Goal: Task Accomplishment & Management: Complete application form

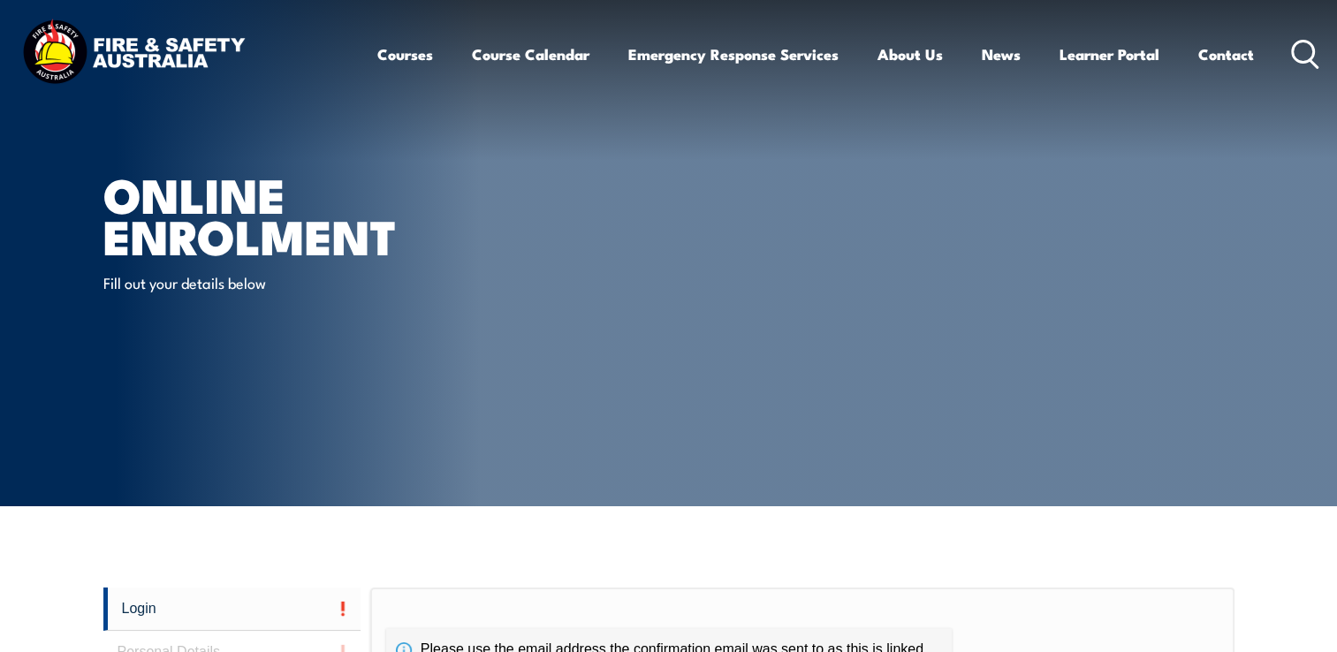
scroll to position [1, 0]
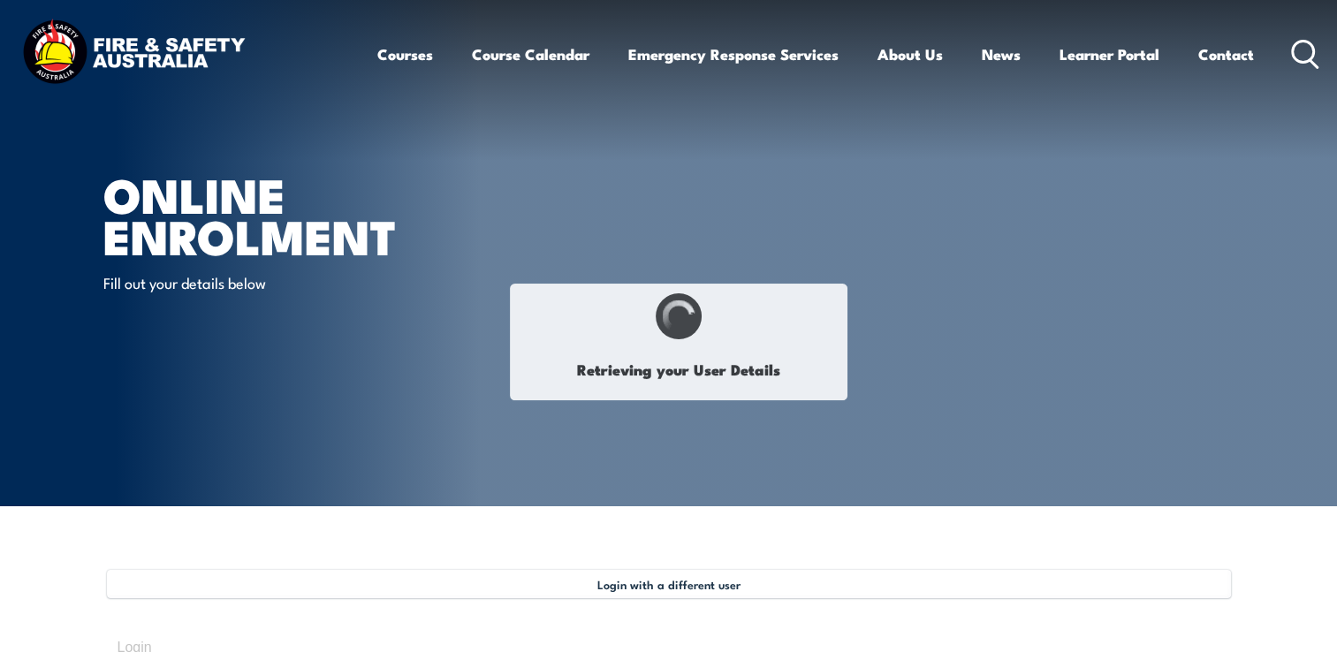
select select "Mr"
type input "Gerard"
type input "Daniel"
type input "Feehan"
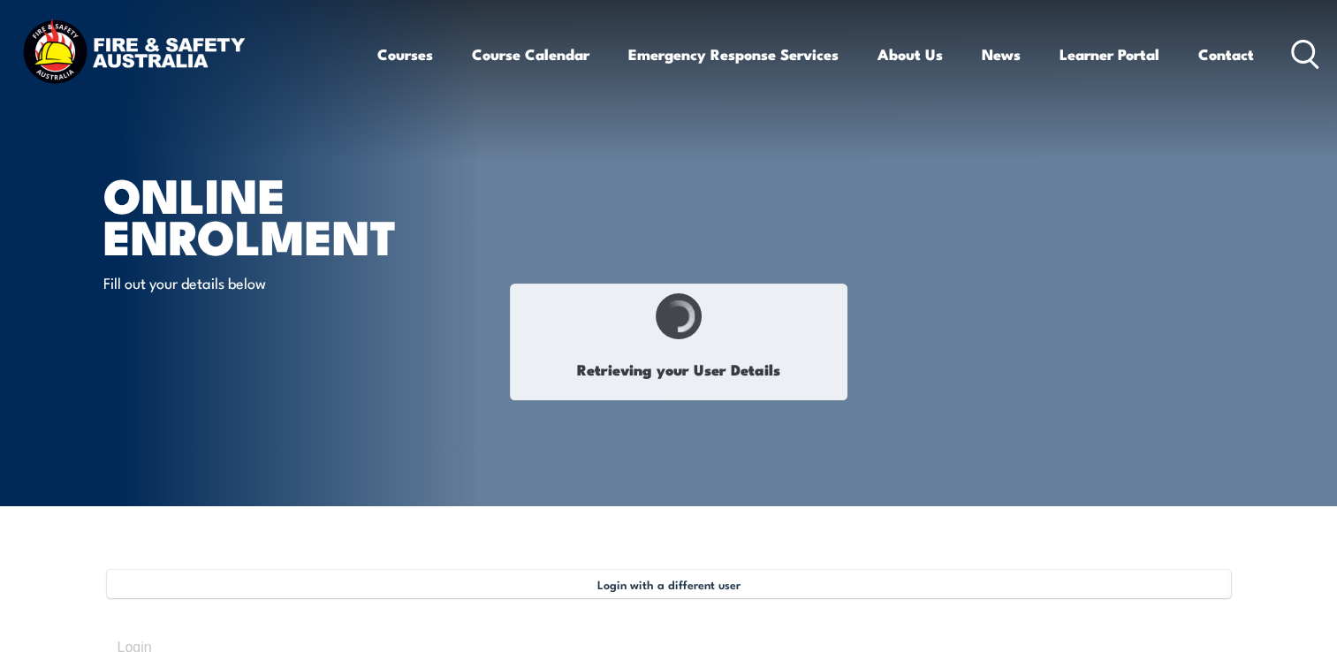
type input "September 15, 1973"
type input "FSJ6BJU4VT"
select select "M"
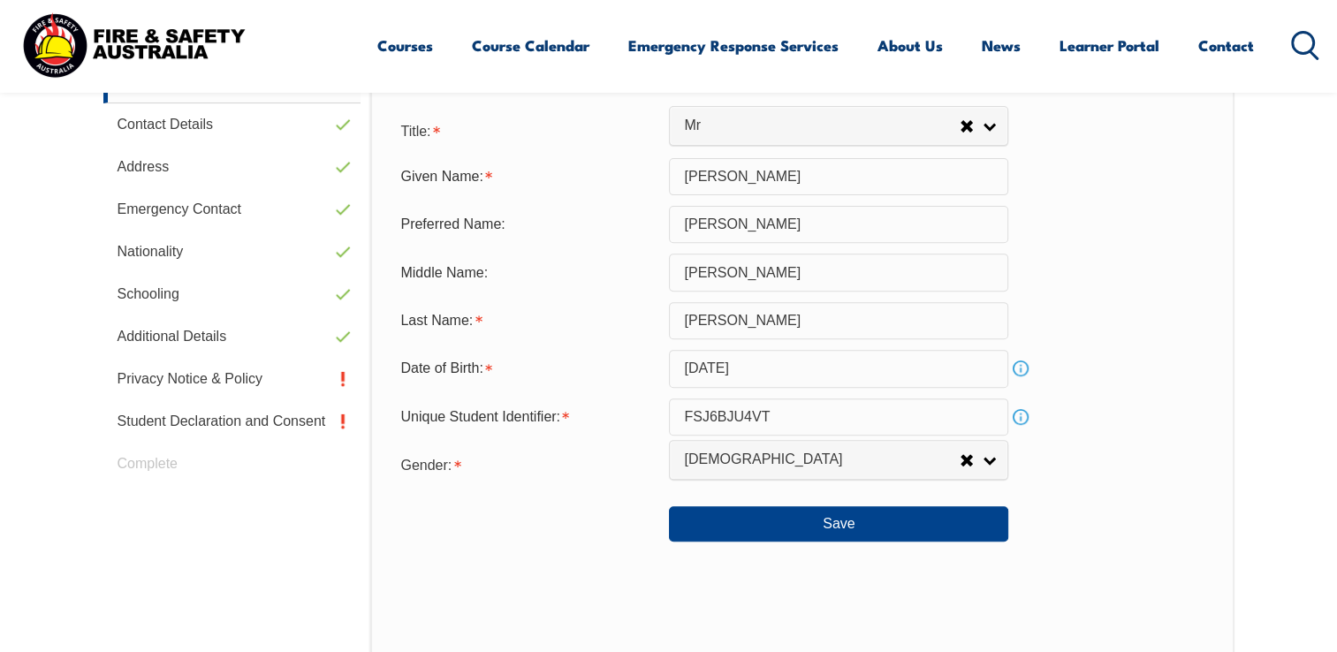
scroll to position [611, 0]
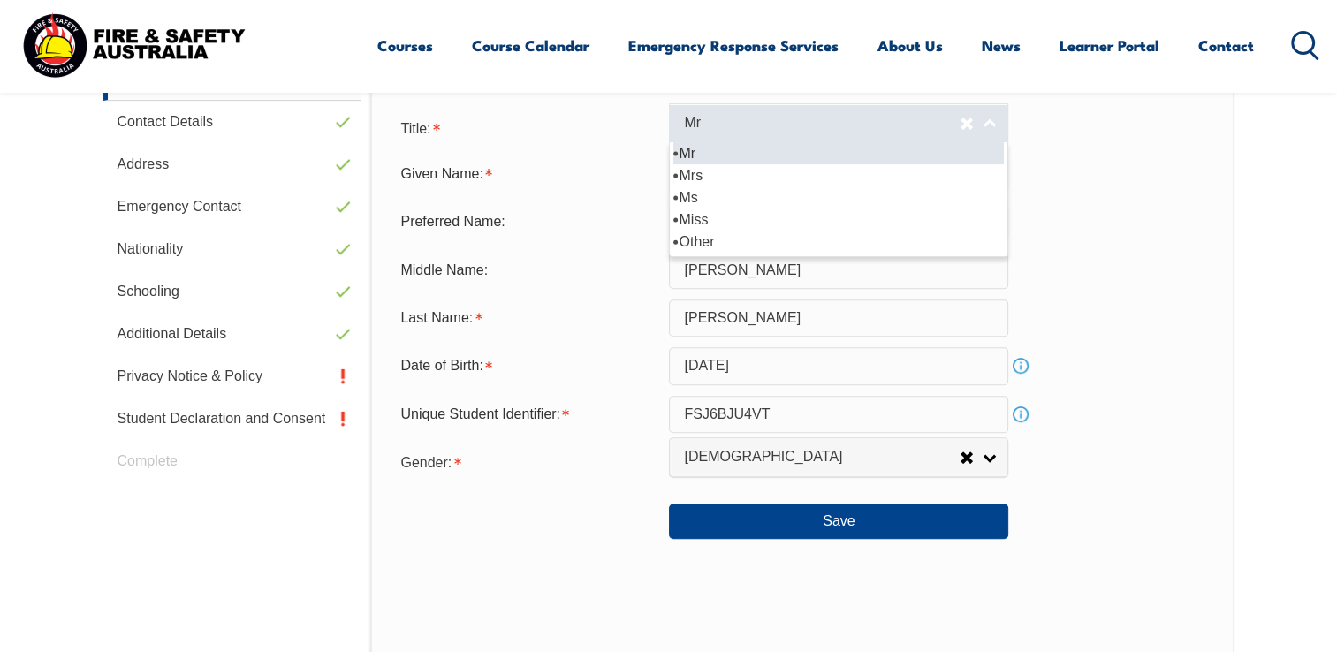
click at [986, 130] on link "Mr" at bounding box center [838, 123] width 339 height 40
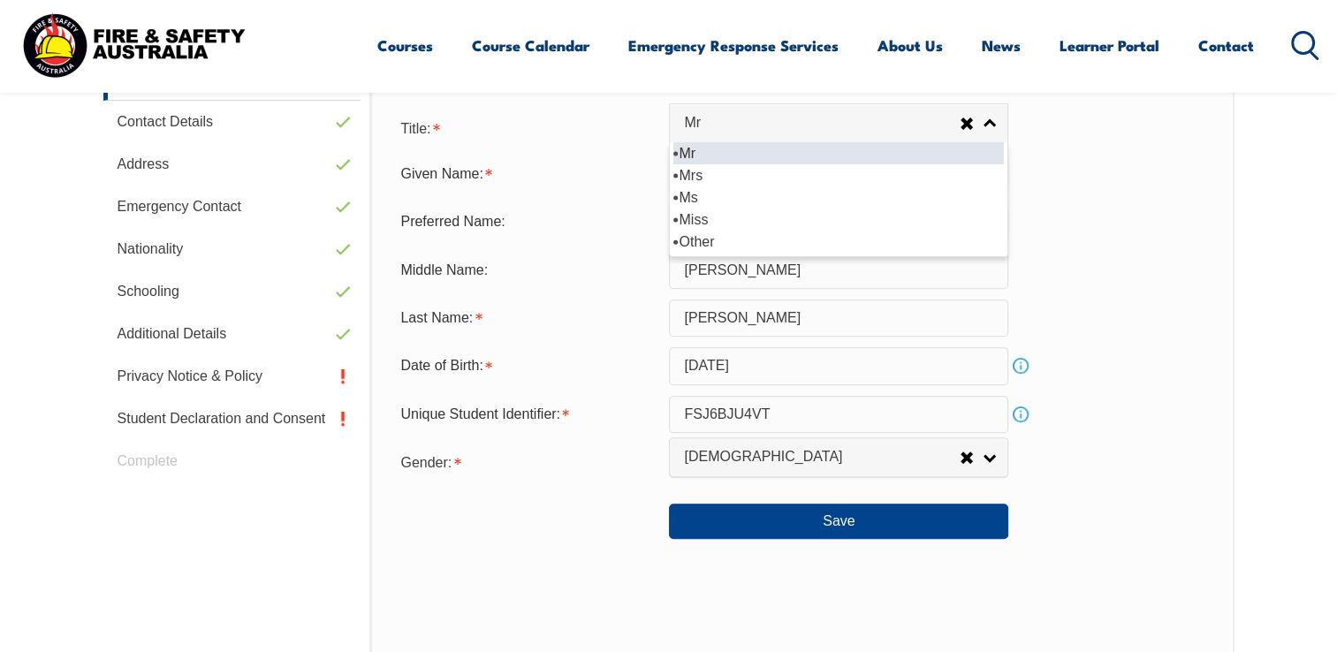
click at [734, 152] on li "Mr" at bounding box center [838, 153] width 330 height 22
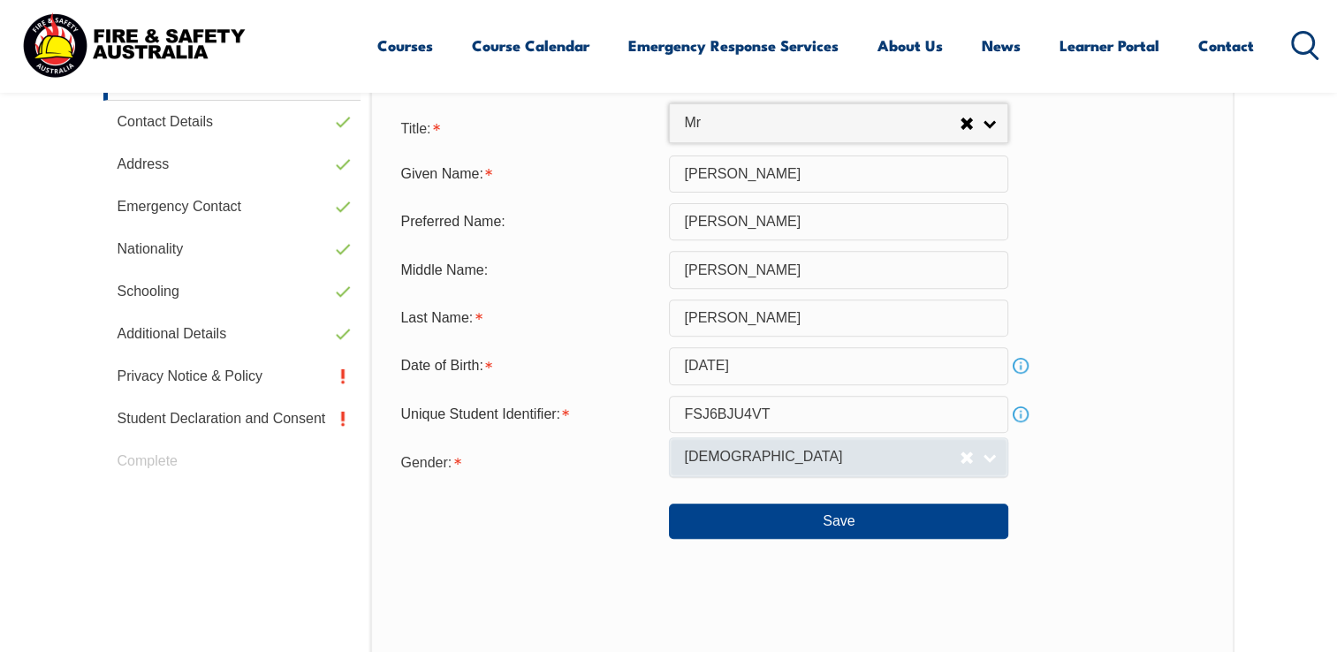
click at [988, 460] on link "Male" at bounding box center [838, 457] width 339 height 40
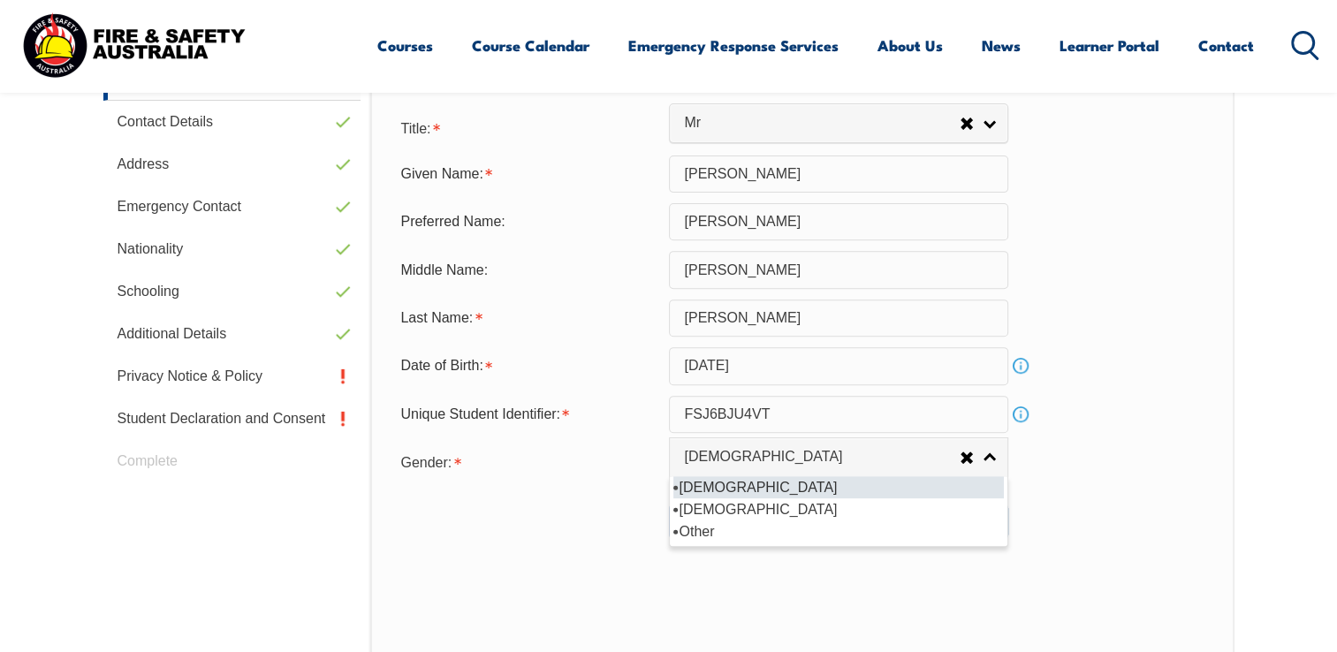
click at [731, 484] on li "Male" at bounding box center [838, 487] width 330 height 22
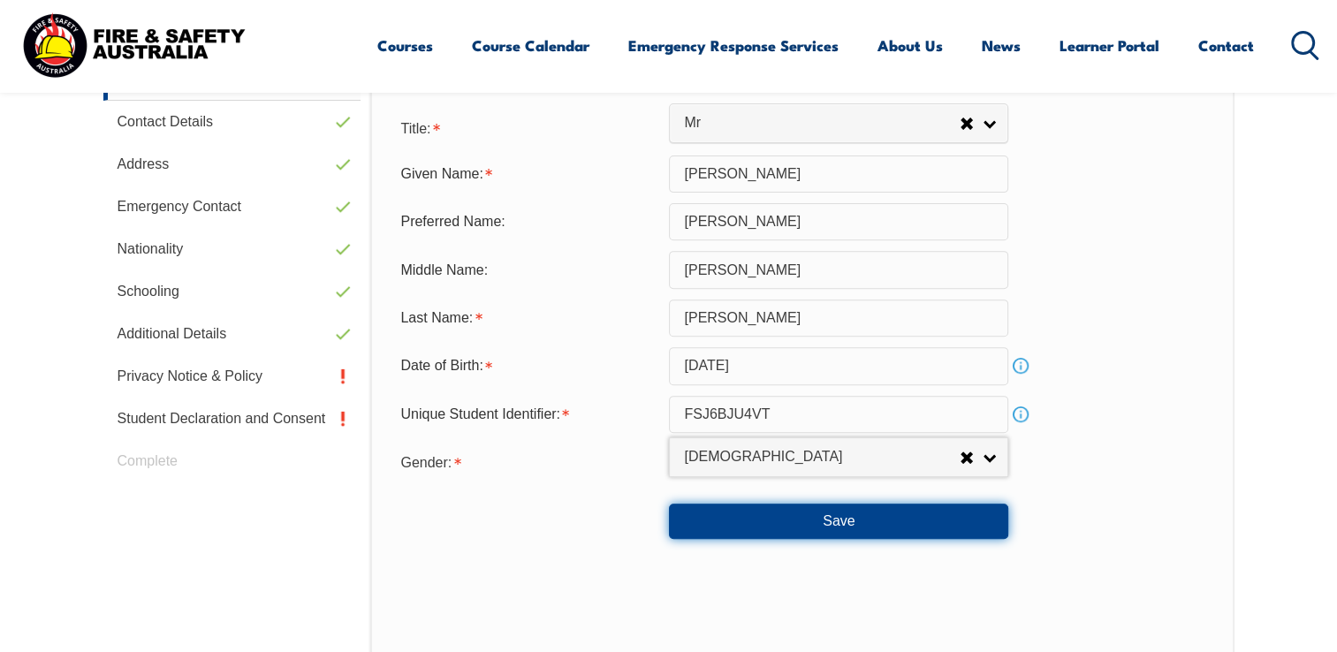
click at [845, 517] on button "Save" at bounding box center [838, 521] width 339 height 35
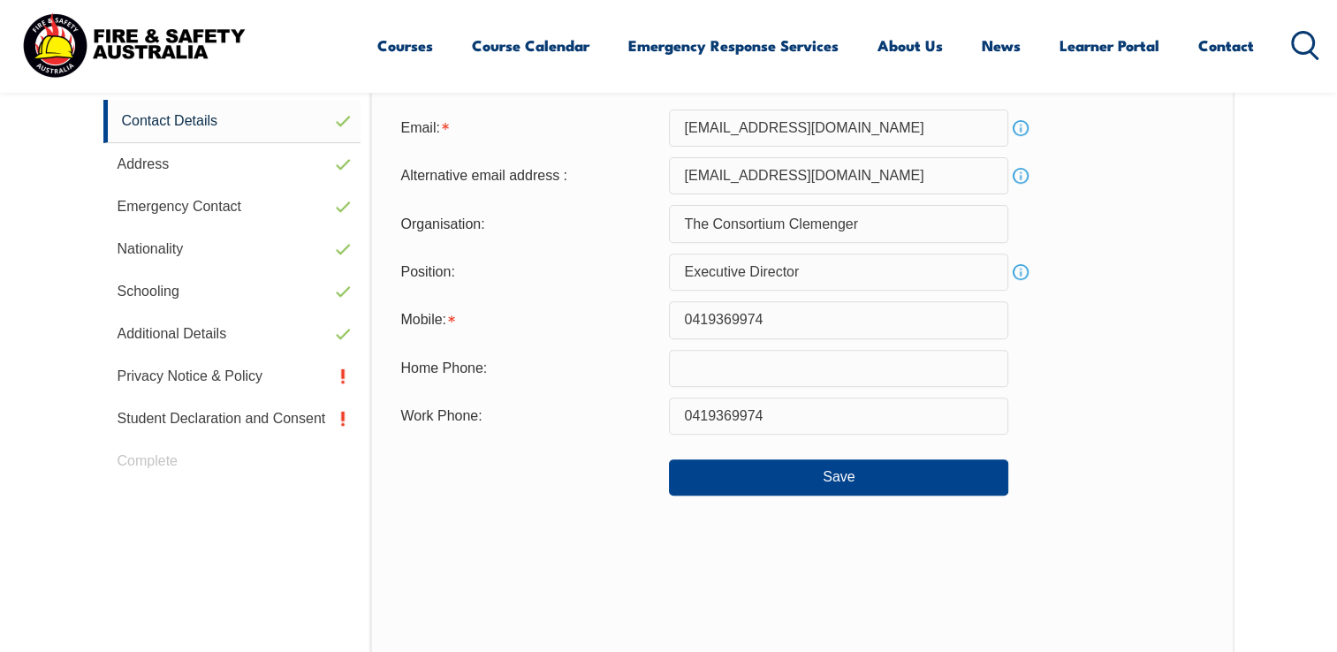
scroll to position [481, 0]
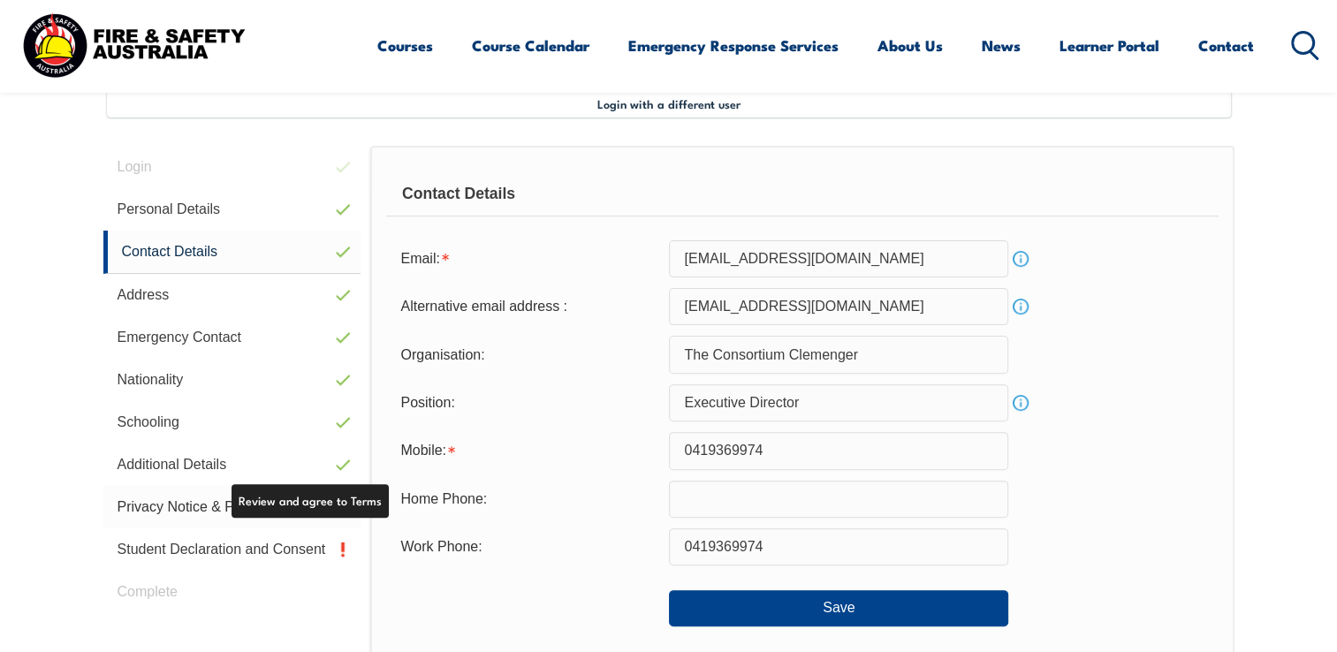
click at [343, 510] on link "Privacy Notice & Policy" at bounding box center [232, 507] width 258 height 42
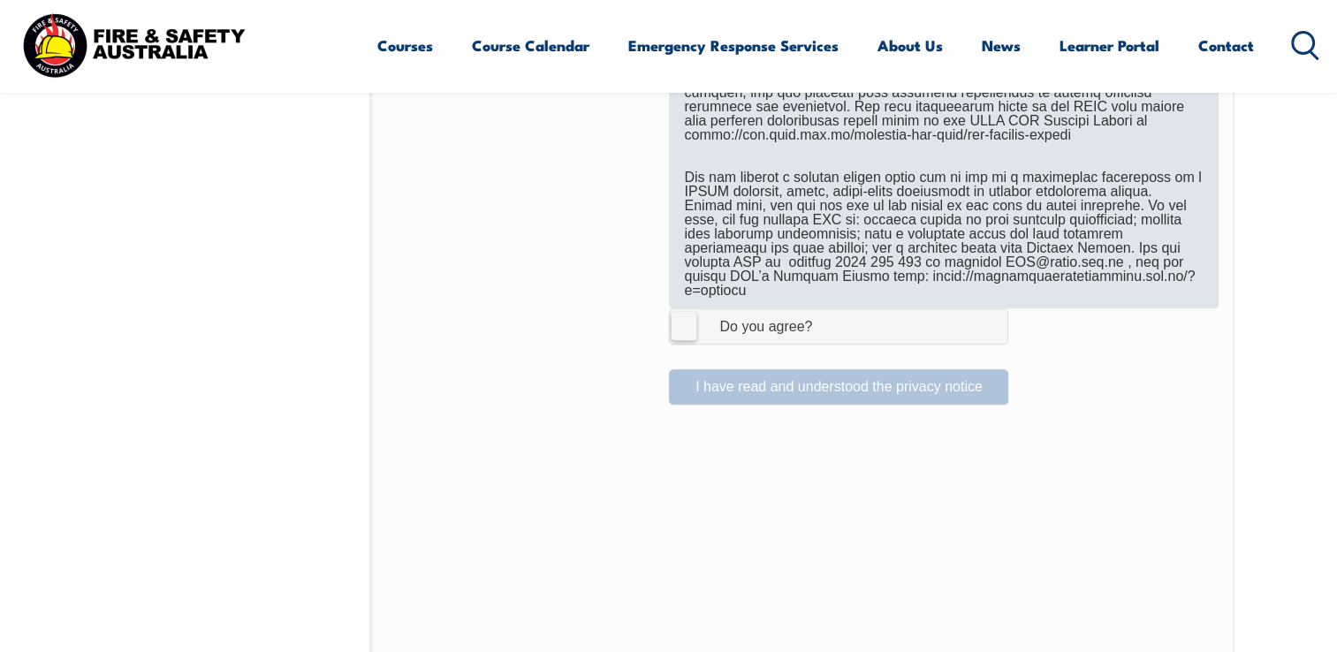
scroll to position [1216, 0]
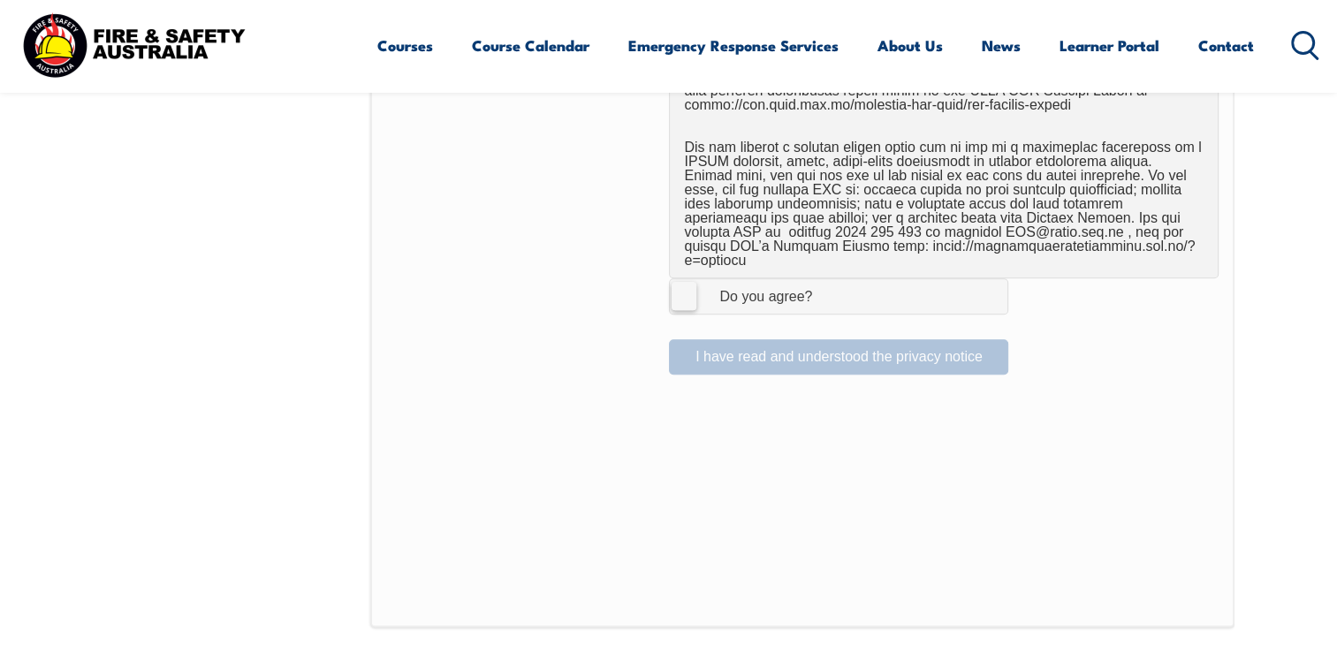
click at [691, 286] on label "I Agree Do you agree?" at bounding box center [838, 295] width 339 height 35
click at [826, 286] on input "I Agree Do you agree?" at bounding box center [841, 296] width 30 height 34
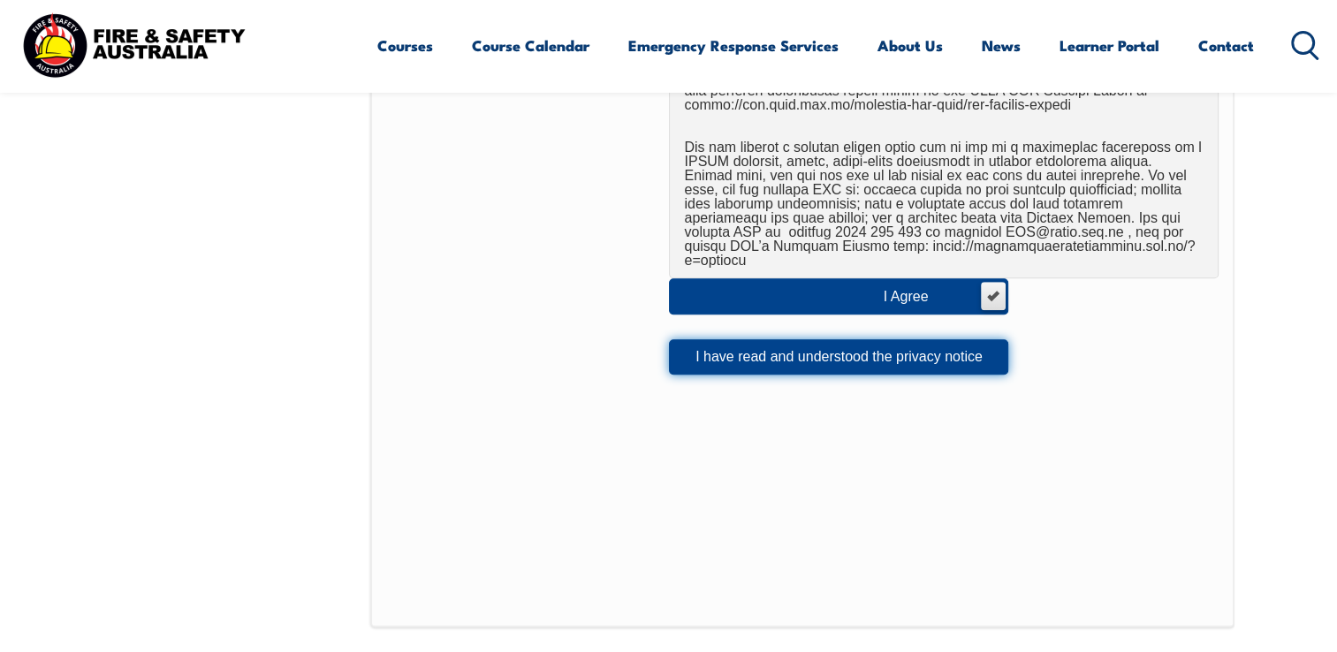
click at [813, 342] on button "I have read and understood the privacy notice" at bounding box center [838, 356] width 339 height 35
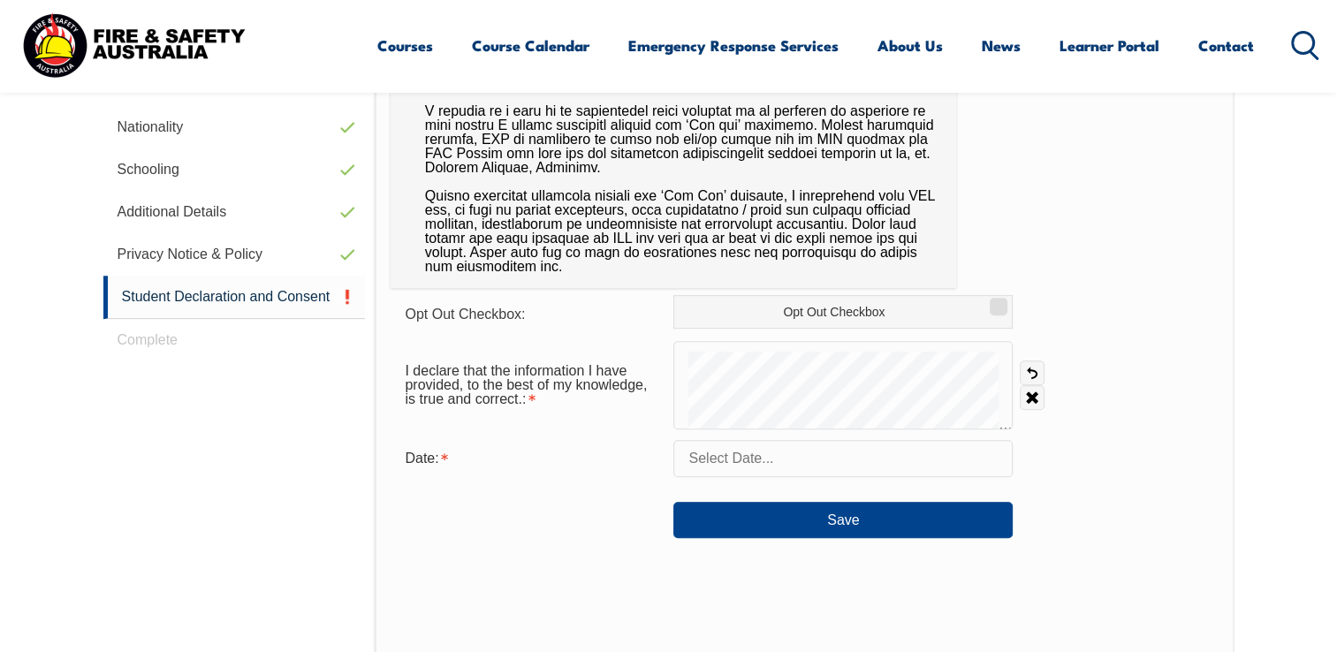
scroll to position [752, 0]
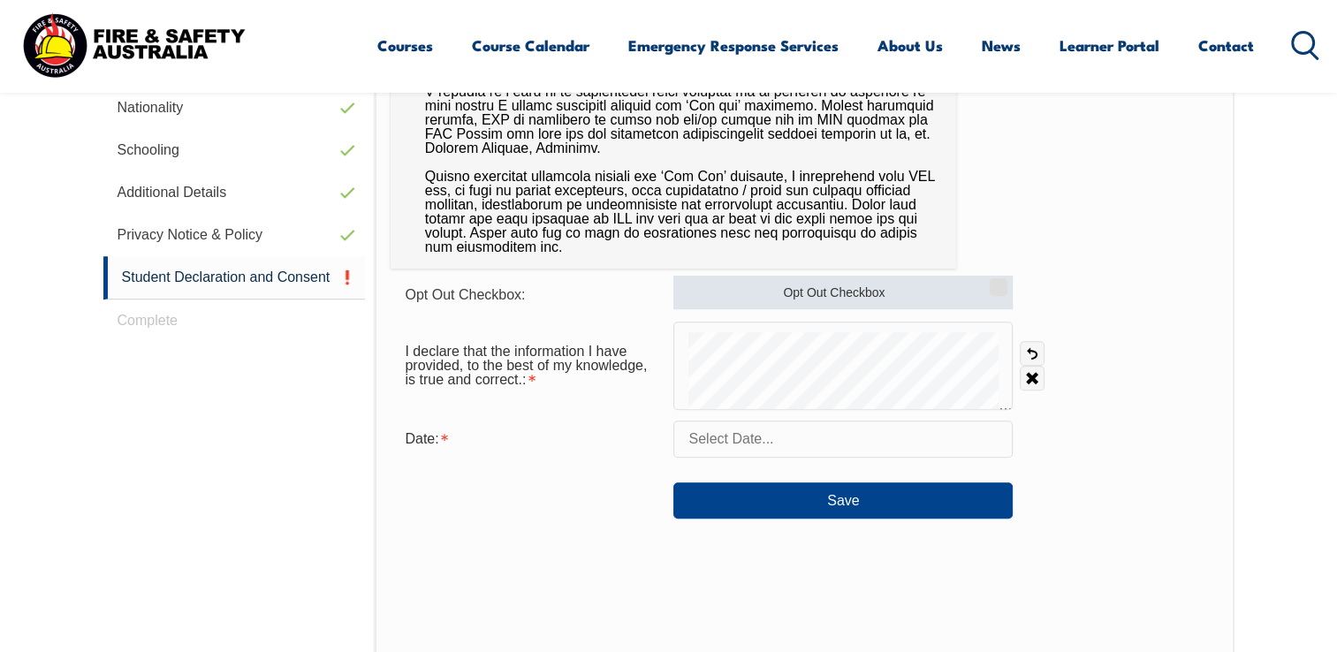
click at [1000, 282] on input "Opt Out Checkbox" at bounding box center [995, 281] width 11 height 2
checkbox input "true"
click at [753, 441] on input "text" at bounding box center [842, 439] width 339 height 37
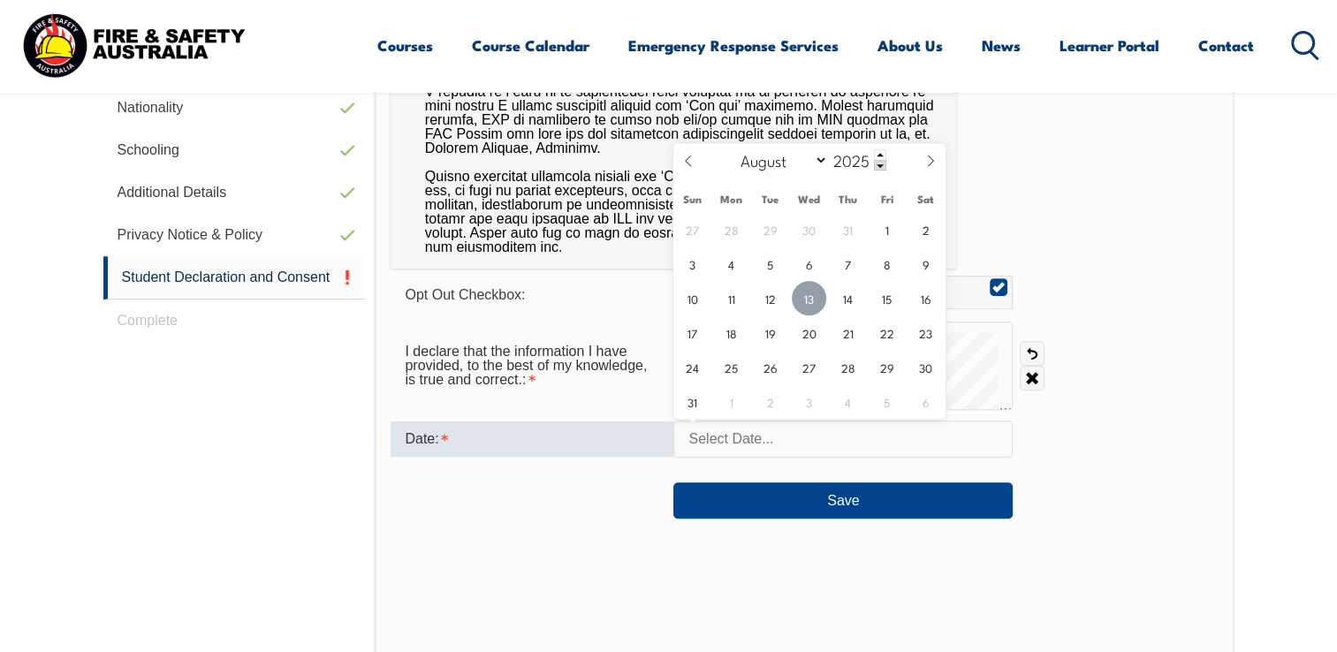
click at [809, 302] on span "13" at bounding box center [809, 298] width 34 height 34
type input "August 13, 2025"
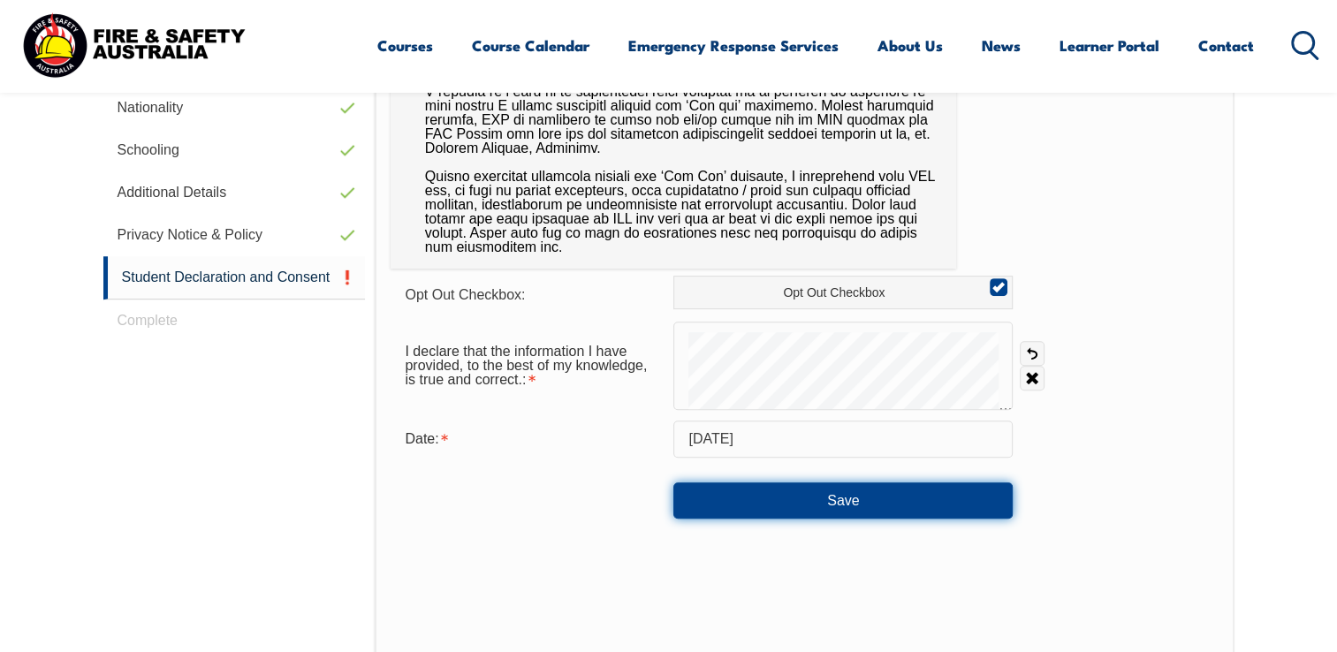
click at [838, 506] on button "Save" at bounding box center [842, 499] width 339 height 35
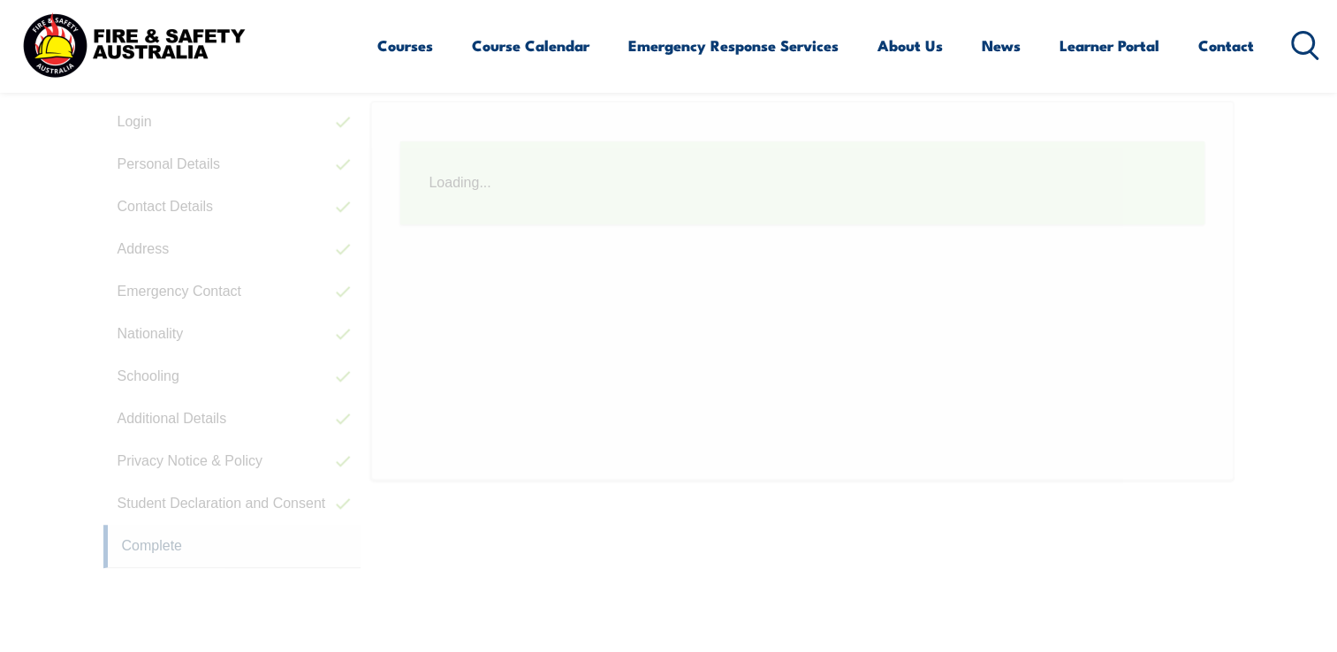
scroll to position [481, 0]
